Goal: Navigation & Orientation: Find specific page/section

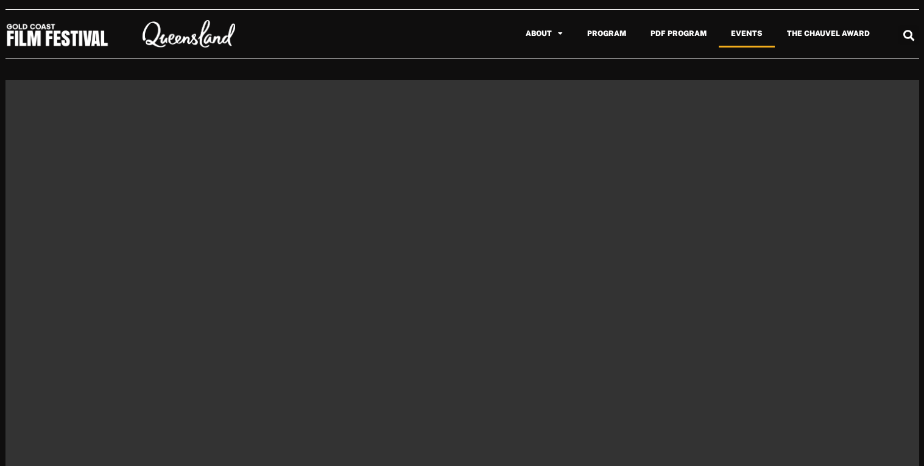
click at [755, 35] on link "Events" at bounding box center [747, 33] width 56 height 28
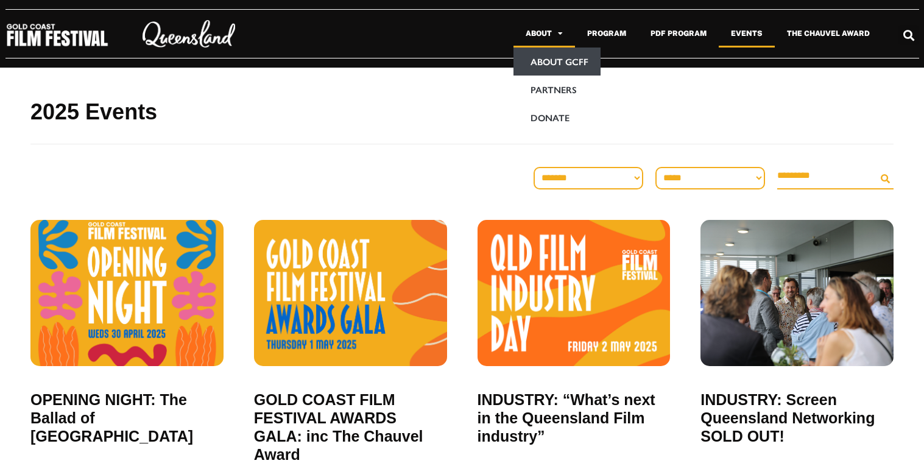
click at [557, 57] on link "About GCFF" at bounding box center [556, 62] width 87 height 28
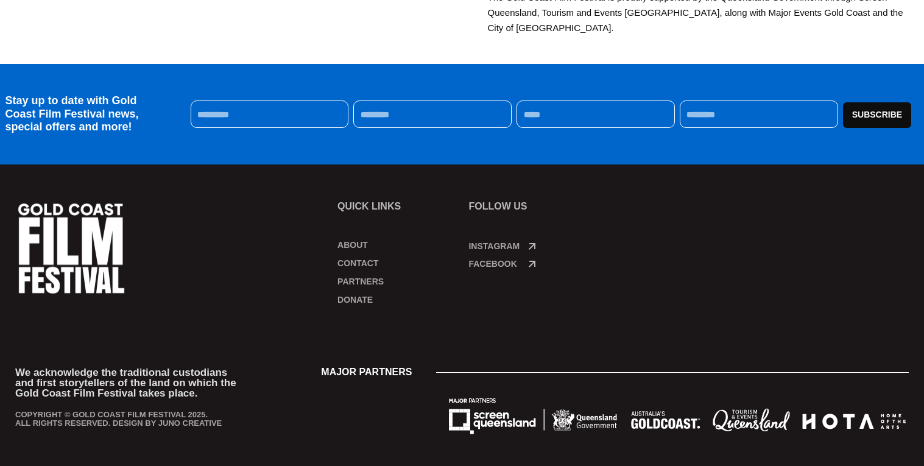
scroll to position [649, 0]
